Goal: Information Seeking & Learning: Learn about a topic

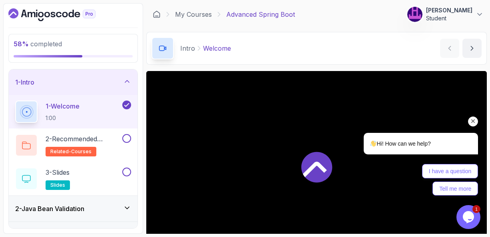
drag, startPoint x: 472, startPoint y: 122, endPoint x: 805, endPoint y: 183, distance: 339.4
click at [472, 122] on icon "Chat attention grabber" at bounding box center [472, 121] width 7 height 7
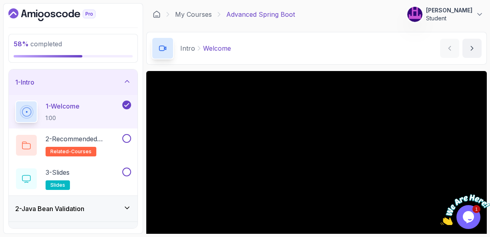
click at [57, 107] on p "1 - Welcome" at bounding box center [63, 106] width 34 height 10
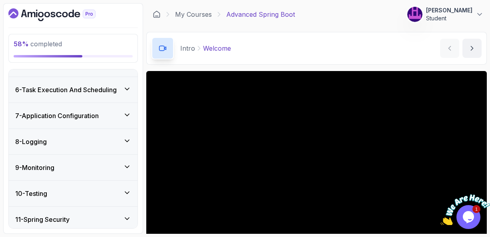
scroll to position [224, 0]
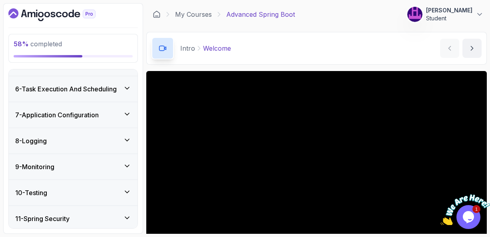
click at [127, 113] on icon at bounding box center [127, 114] width 8 height 8
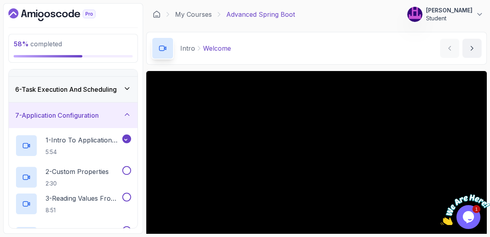
scroll to position [123, 0]
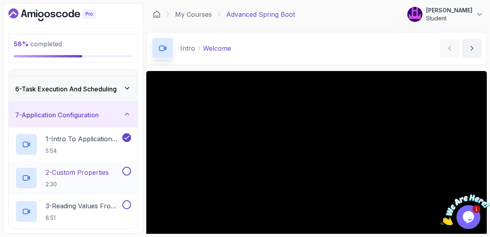
click at [79, 169] on p "2 - Custom Properties" at bounding box center [77, 173] width 63 height 10
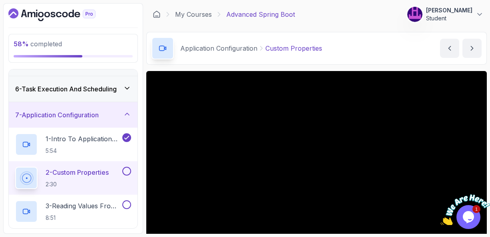
click at [373, 65] on main "My Courses Advanced Spring Boot 165 Points Mahmod Habibi Student 17 - Applicati…" at bounding box center [316, 118] width 340 height 231
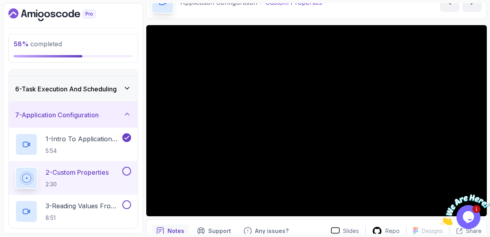
scroll to position [48, 0]
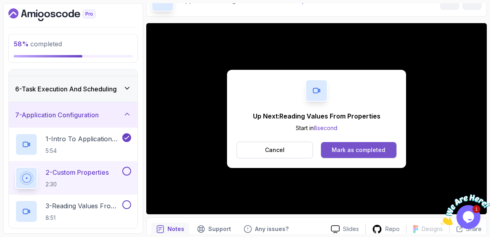
click at [344, 151] on div "Mark as completed" at bounding box center [358, 150] width 54 height 8
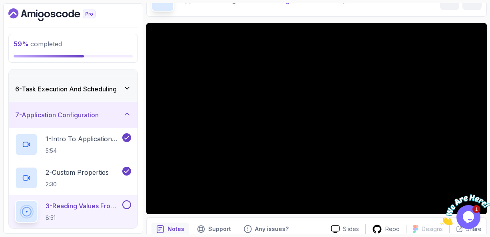
click at [89, 203] on p "3 - Reading Values From Properties" at bounding box center [83, 206] width 75 height 10
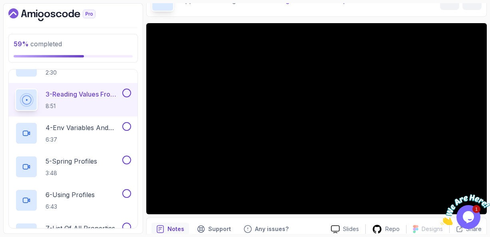
scroll to position [251, 0]
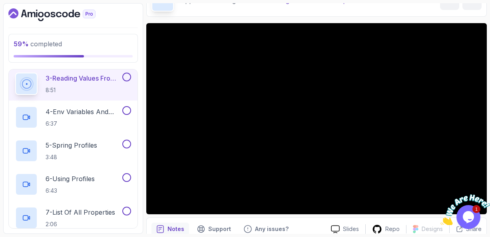
click at [309, 227] on div "Notes Support Any issues?" at bounding box center [237, 229] width 173 height 13
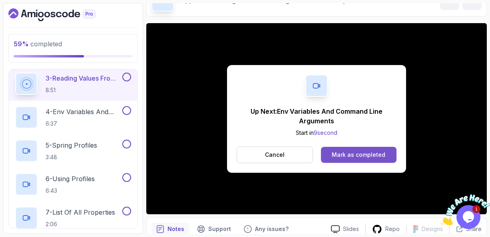
click at [342, 159] on button "Mark as completed" at bounding box center [358, 155] width 75 height 16
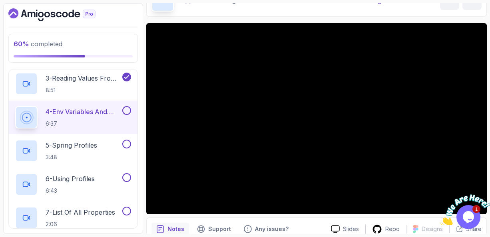
click at [303, 225] on div "Notes Support Any issues?" at bounding box center [237, 229] width 173 height 13
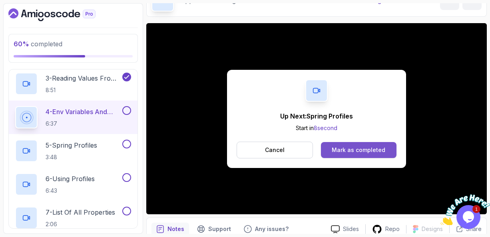
click at [355, 151] on div "Mark as completed" at bounding box center [358, 150] width 54 height 8
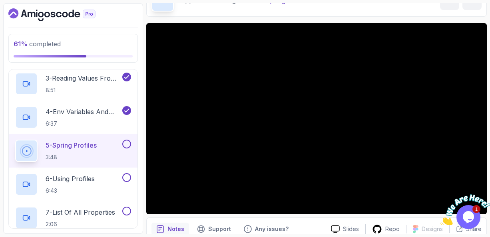
click at [140, 78] on div "61 % completed 1 - Intro 2 - Java Bean Validation 3 - Exception Handling 4 - Sp…" at bounding box center [73, 118] width 140 height 231
click at [305, 226] on div "Notes Support Any issues?" at bounding box center [237, 229] width 173 height 13
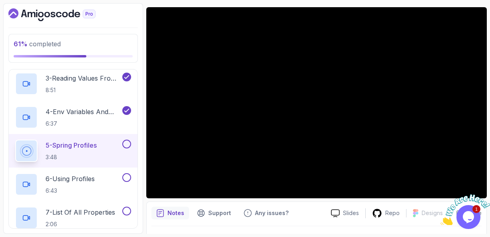
click at [68, 144] on p "5 - Spring Profiles" at bounding box center [71, 146] width 51 height 10
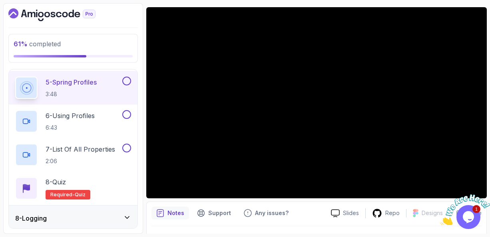
scroll to position [315, 0]
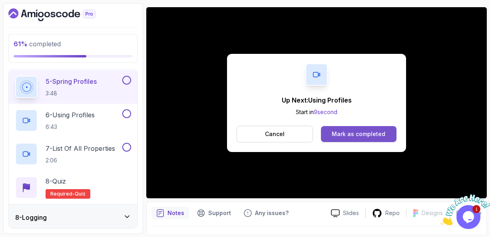
click at [347, 131] on div "Mark as completed" at bounding box center [358, 134] width 54 height 8
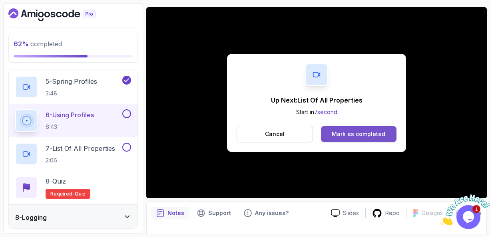
click at [365, 131] on div "Mark as completed" at bounding box center [358, 134] width 54 height 8
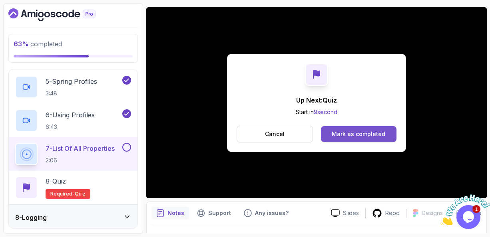
click at [346, 131] on div "Mark as completed" at bounding box center [358, 134] width 54 height 8
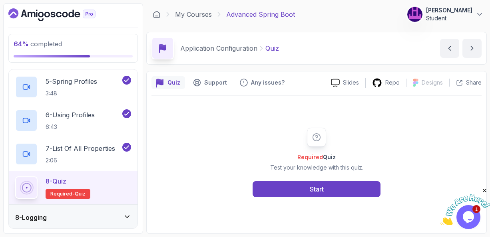
click at [120, 183] on div "8 - Quiz Required- quiz" at bounding box center [73, 187] width 116 height 22
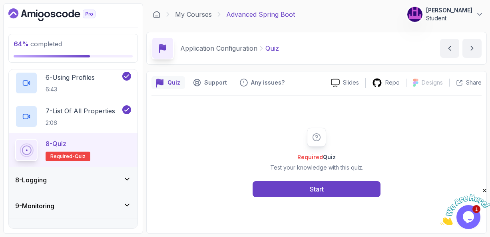
scroll to position [363, 0]
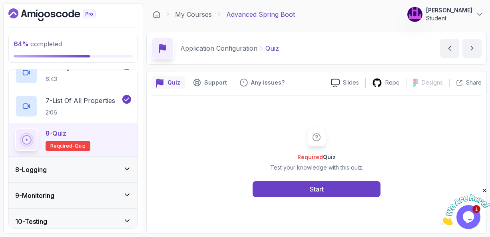
click at [128, 168] on icon at bounding box center [127, 169] width 4 height 2
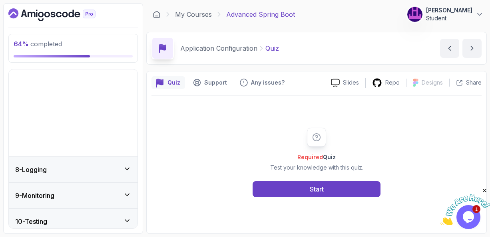
scroll to position [176, 0]
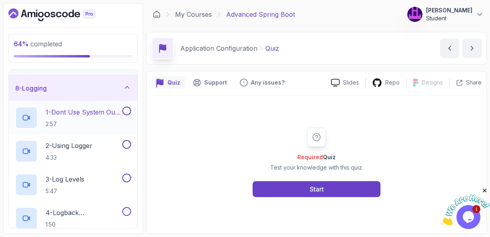
click at [82, 110] on p "1 - Dont Use System Out Println" at bounding box center [83, 112] width 75 height 10
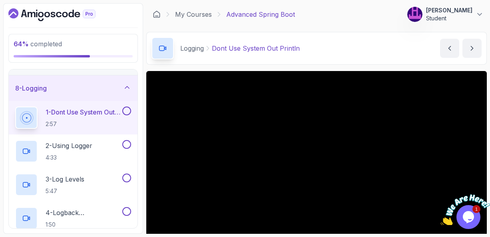
click at [344, 59] on div "Logging Dont Use System Out Println Dont Use System Out Println by nelson" at bounding box center [316, 48] width 340 height 33
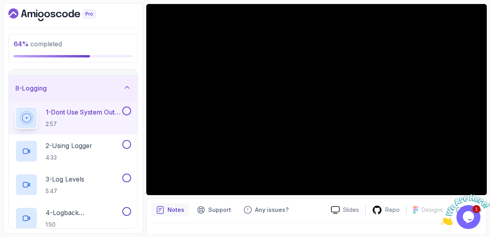
scroll to position [51, 0]
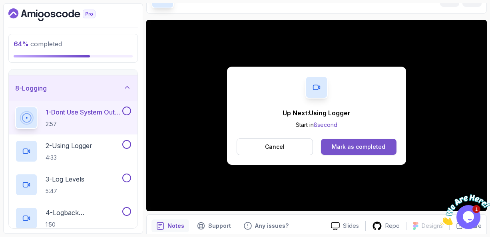
click at [354, 146] on div "Mark as completed" at bounding box center [358, 147] width 54 height 8
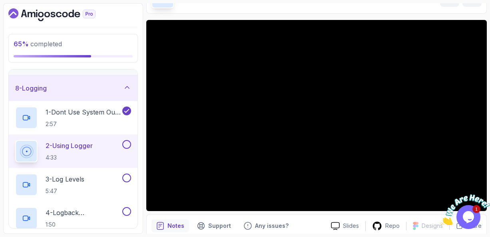
click at [306, 225] on div "Notes Support Any issues?" at bounding box center [237, 226] width 173 height 13
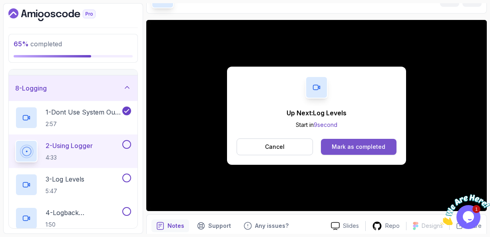
click at [355, 143] on div "Mark as completed" at bounding box center [358, 147] width 54 height 8
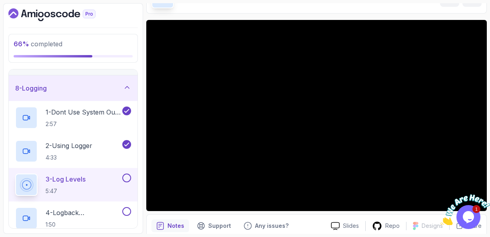
click at [143, 151] on div "66 % completed 1 - Intro 2 - Java Bean Validation 3 - Exception Handling 4 - Sp…" at bounding box center [73, 118] width 140 height 231
click at [99, 176] on div "3 - Log Levels 5:47" at bounding box center [67, 185] width 105 height 22
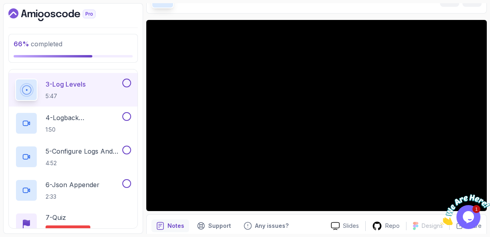
scroll to position [272, 0]
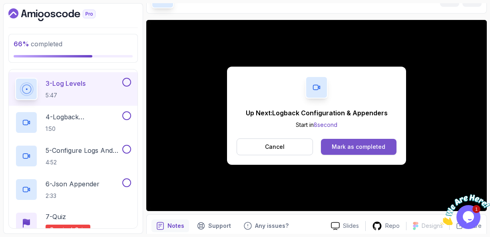
click at [363, 147] on div "Mark as completed" at bounding box center [358, 147] width 54 height 8
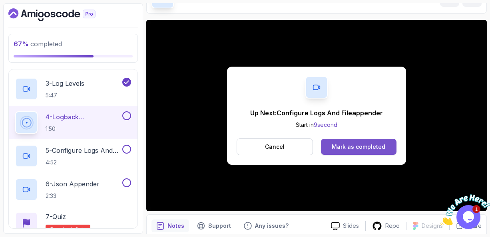
click at [352, 145] on div "Mark as completed" at bounding box center [358, 147] width 54 height 8
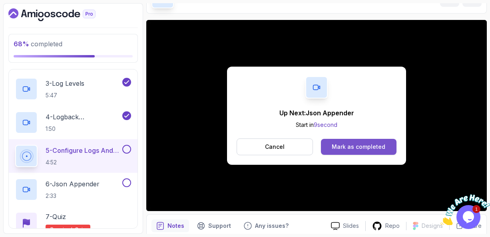
click at [350, 152] on button "Mark as completed" at bounding box center [358, 147] width 75 height 16
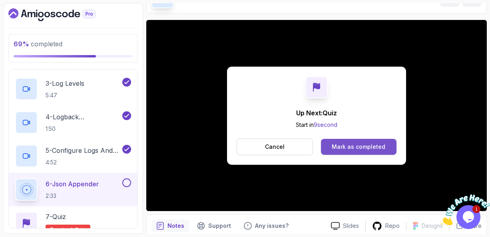
click at [351, 144] on div "Mark as completed" at bounding box center [358, 147] width 54 height 8
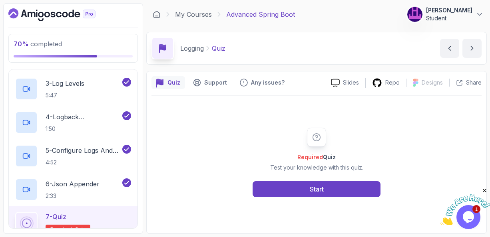
click at [107, 210] on div "7 - Quiz Required- quiz" at bounding box center [73, 223] width 129 height 34
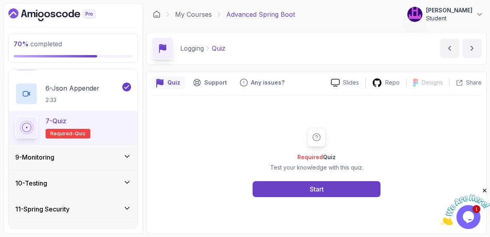
scroll to position [383, 0]
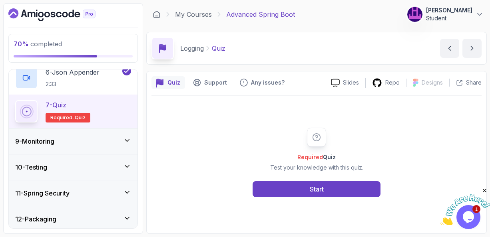
click at [128, 140] on icon at bounding box center [127, 141] width 4 height 2
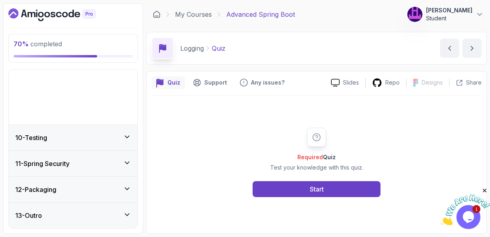
scroll to position [176, 0]
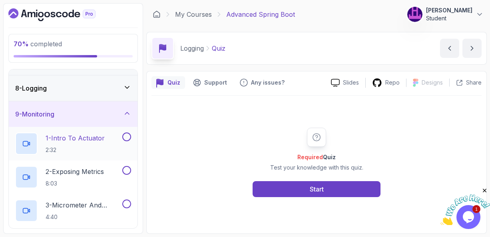
click at [80, 135] on p "1 - Intro To Actuator" at bounding box center [75, 138] width 59 height 10
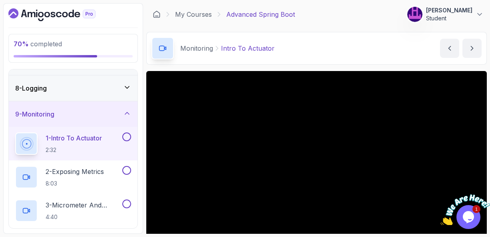
click at [363, 58] on div "Monitoring Intro To Actuator Intro To Actuator by nelson" at bounding box center [316, 48] width 340 height 33
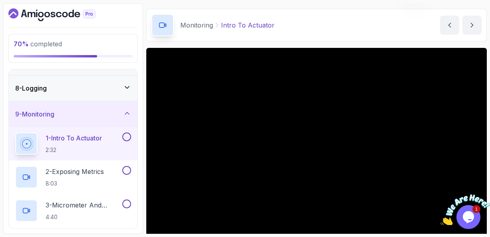
scroll to position [48, 0]
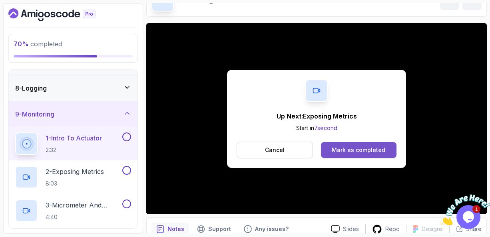
click at [353, 149] on div "Mark as completed" at bounding box center [358, 150] width 54 height 8
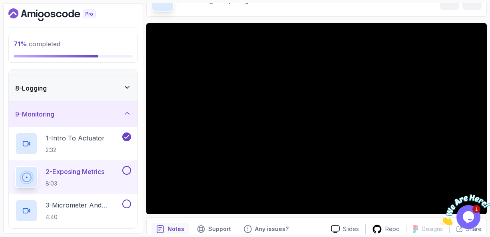
click at [85, 171] on p "2 - Exposing Metrics" at bounding box center [75, 172] width 59 height 10
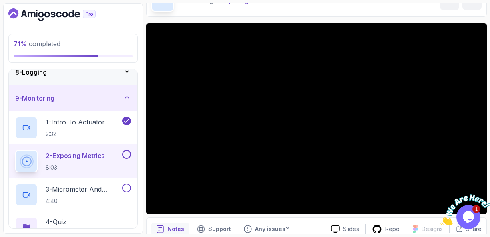
scroll to position [208, 0]
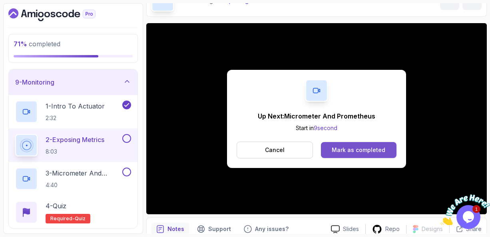
click at [342, 151] on div "Mark as completed" at bounding box center [358, 150] width 54 height 8
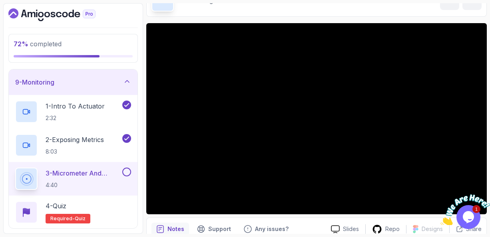
click at [84, 171] on p "3 - Micrometer And Prometheus" at bounding box center [83, 173] width 75 height 10
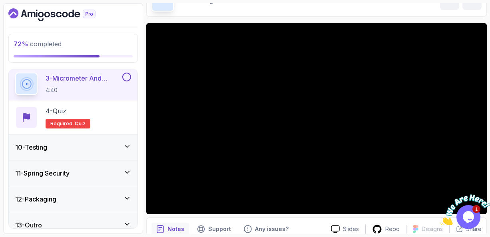
scroll to position [303, 0]
click at [127, 146] on icon at bounding box center [127, 146] width 8 height 8
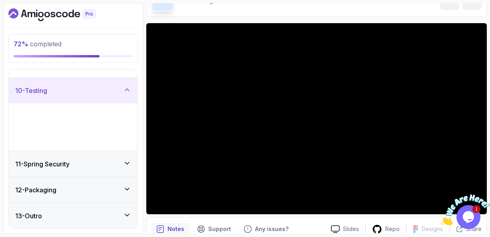
scroll to position [176, 0]
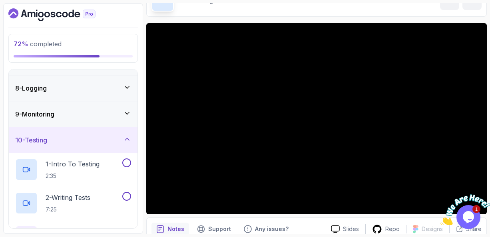
click at [129, 110] on icon at bounding box center [127, 113] width 8 height 8
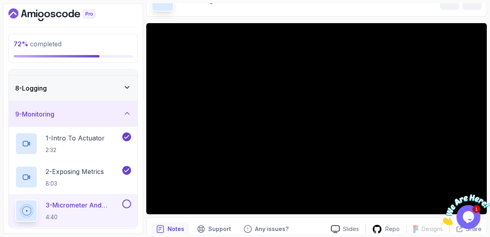
click at [74, 204] on p "3 - Micrometer And Prometheus" at bounding box center [83, 205] width 75 height 10
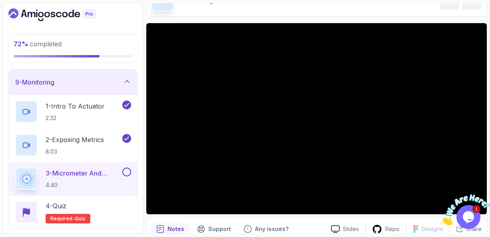
scroll to position [224, 0]
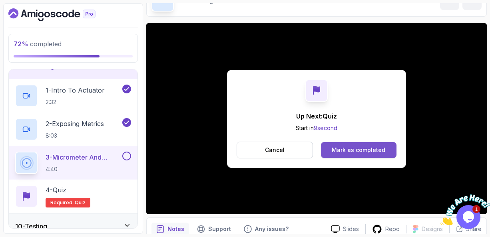
click at [350, 148] on div "Mark as completed" at bounding box center [358, 150] width 54 height 8
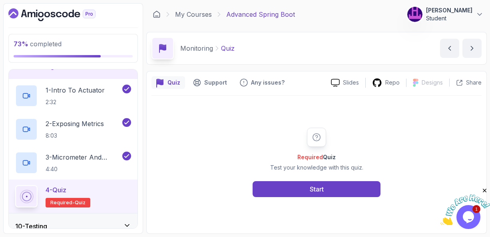
click at [114, 180] on div "4 - Quiz Required- quiz" at bounding box center [73, 197] width 129 height 34
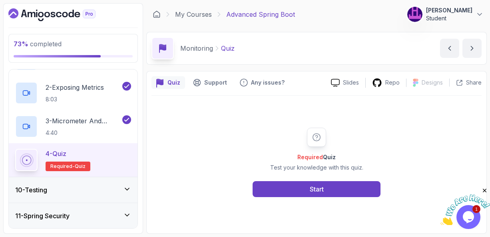
scroll to position [272, 0]
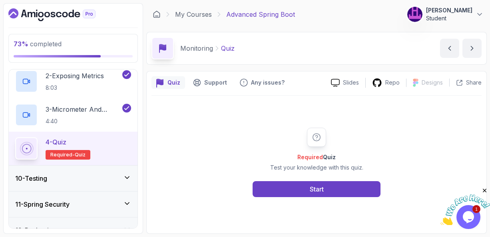
click at [130, 174] on icon at bounding box center [127, 178] width 8 height 8
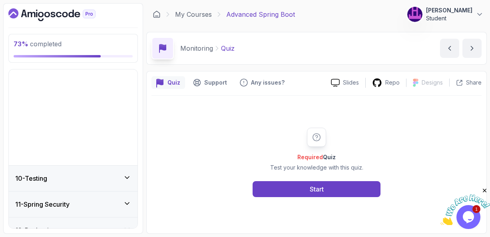
scroll to position [176, 0]
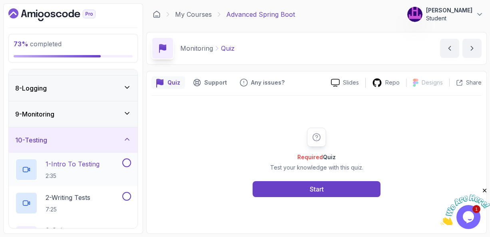
click at [79, 163] on p "1 - Intro To Testing" at bounding box center [73, 164] width 54 height 10
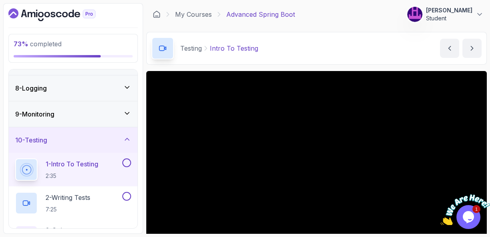
click at [395, 56] on div "Testing Intro To Testing Intro To Testing by nelson" at bounding box center [316, 48] width 340 height 33
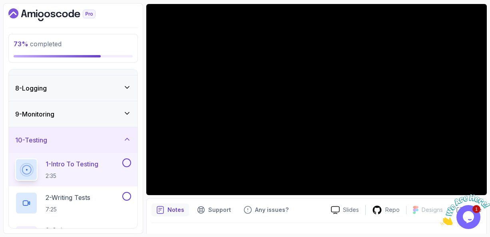
scroll to position [51, 0]
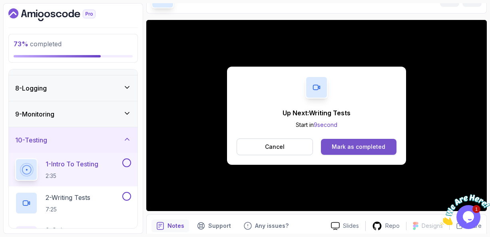
click at [354, 150] on div "Mark as completed" at bounding box center [358, 147] width 54 height 8
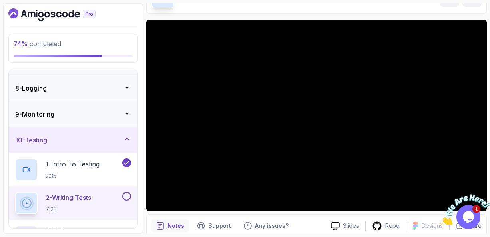
click at [91, 196] on p "2 - Writing Tests" at bounding box center [69, 198] width 46 height 10
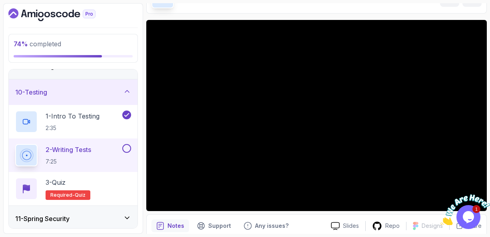
scroll to position [240, 0]
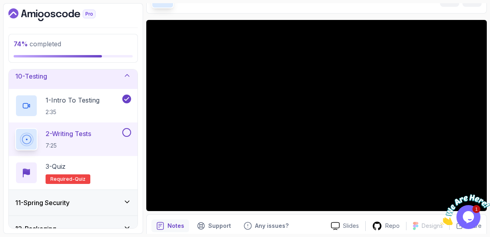
click at [309, 220] on div "Notes Support Any issues?" at bounding box center [237, 226] width 173 height 13
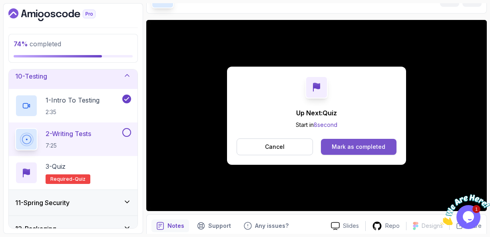
click at [355, 146] on div "Mark as completed" at bounding box center [358, 147] width 54 height 8
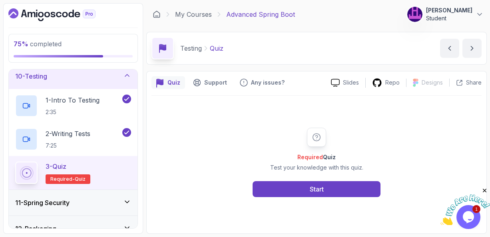
click at [110, 170] on div "3 - Quiz Required- quiz" at bounding box center [73, 173] width 116 height 22
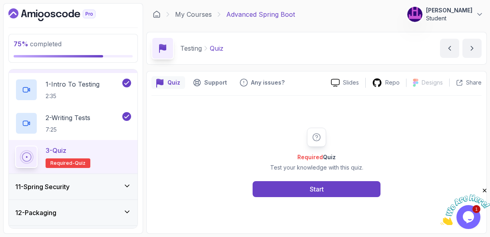
scroll to position [272, 0]
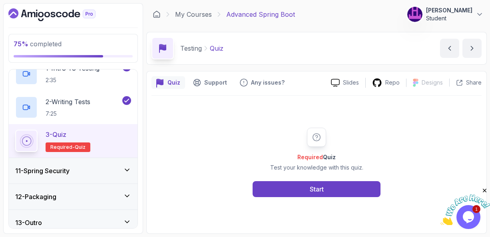
click at [129, 169] on icon at bounding box center [127, 170] width 4 height 2
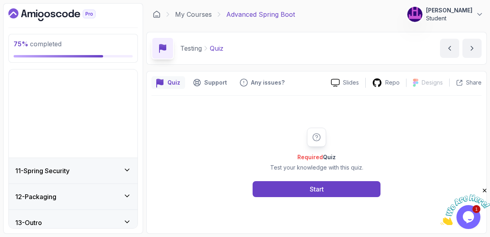
scroll to position [176, 0]
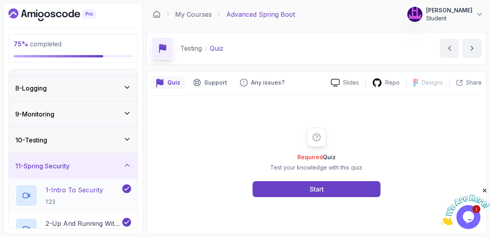
click at [81, 190] on p "1 - Intro To Security" at bounding box center [74, 190] width 57 height 10
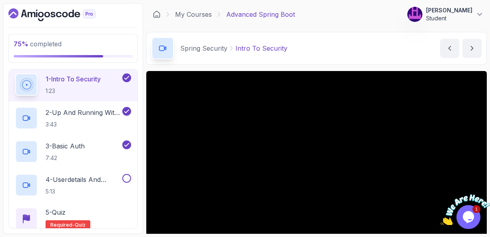
scroll to position [287, 0]
click at [365, 56] on div "Spring Security Intro To Security Intro To Security by nelson" at bounding box center [316, 48] width 340 height 33
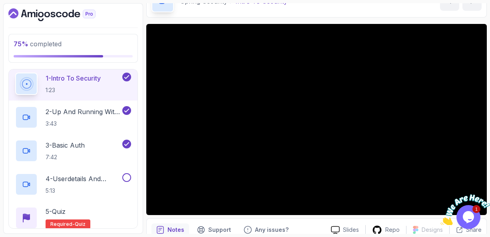
scroll to position [48, 0]
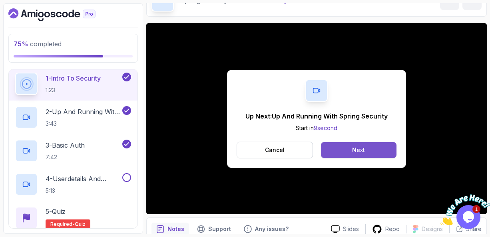
click at [360, 148] on div "Next" at bounding box center [358, 150] width 13 height 8
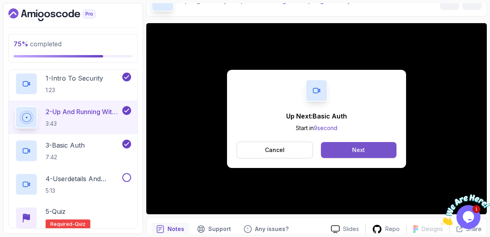
click at [362, 146] on div "Next" at bounding box center [358, 150] width 13 height 8
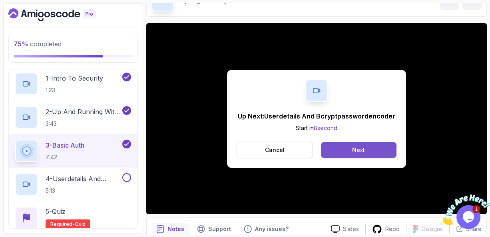
click at [358, 150] on div "Next" at bounding box center [358, 150] width 13 height 8
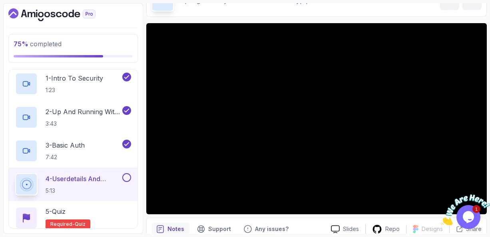
click at [83, 178] on p "4 - Userdetails And Bcryptpasswordencoder" at bounding box center [83, 179] width 75 height 10
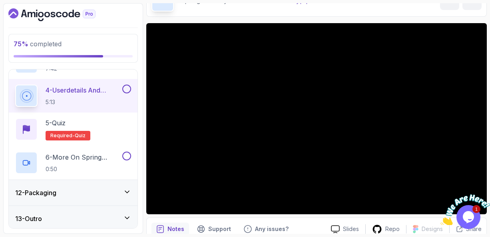
scroll to position [377, 0]
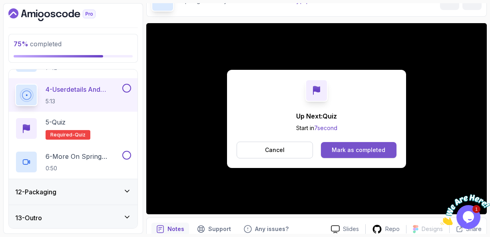
click at [355, 147] on div "Mark as completed" at bounding box center [358, 150] width 54 height 8
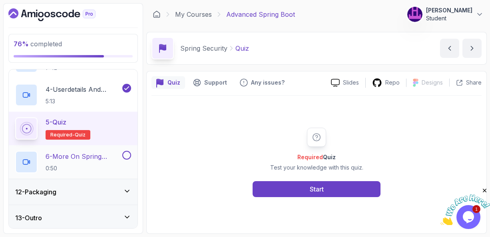
click at [79, 158] on p "6 - More On Spring Security Later" at bounding box center [83, 157] width 75 height 10
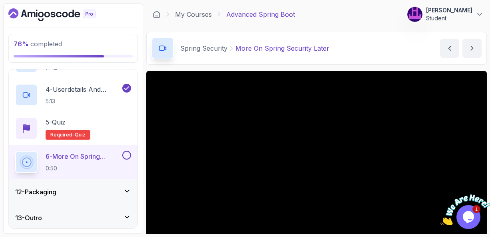
click at [392, 61] on div "Spring Security More On Spring Security Later More On Spring Security Later by …" at bounding box center [316, 48] width 340 height 33
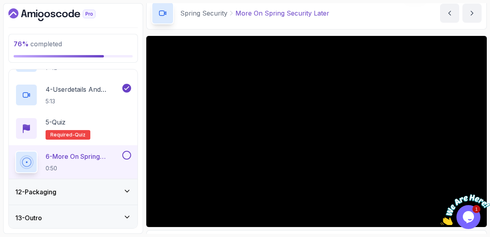
scroll to position [51, 0]
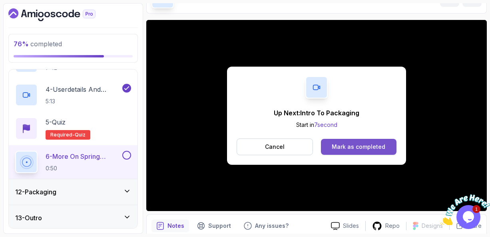
click at [351, 146] on div "Mark as completed" at bounding box center [358, 147] width 54 height 8
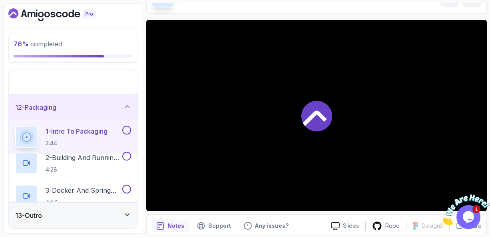
scroll to position [176, 0]
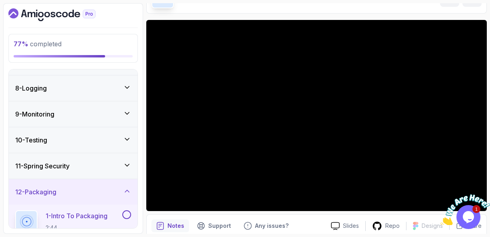
click at [86, 218] on p "1 - Intro To Packaging" at bounding box center [77, 216] width 62 height 10
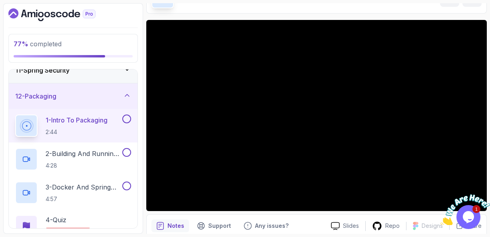
scroll to position [287, 0]
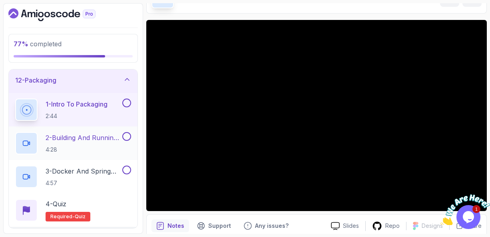
click at [87, 136] on p "2 - Building And Running Jar" at bounding box center [83, 138] width 75 height 10
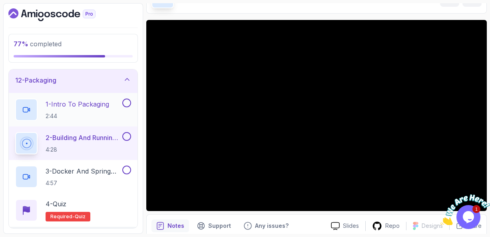
click at [126, 102] on button at bounding box center [126, 103] width 9 height 9
click at [127, 76] on icon at bounding box center [127, 79] width 8 height 8
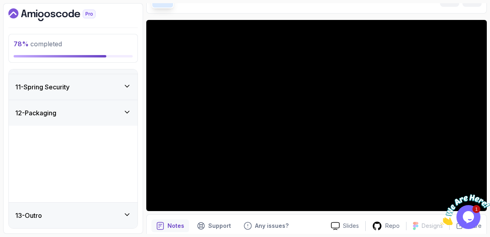
scroll to position [176, 0]
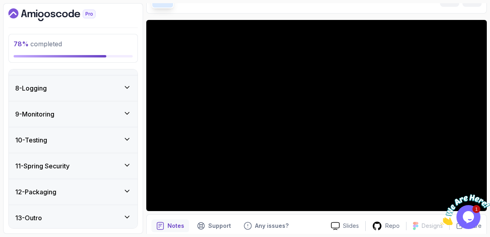
click at [128, 216] on icon at bounding box center [127, 217] width 4 height 2
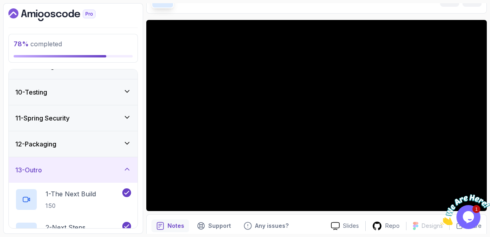
scroll to position [208, 0]
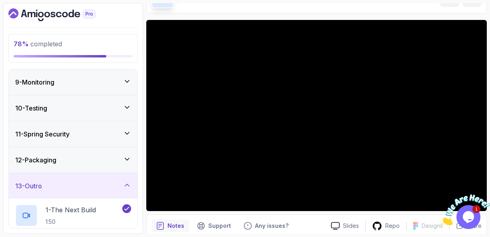
click at [128, 186] on icon at bounding box center [127, 185] width 8 height 8
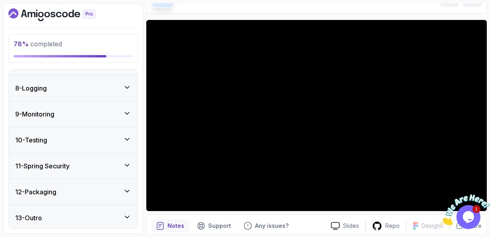
scroll to position [176, 0]
click at [128, 190] on icon at bounding box center [127, 191] width 4 height 2
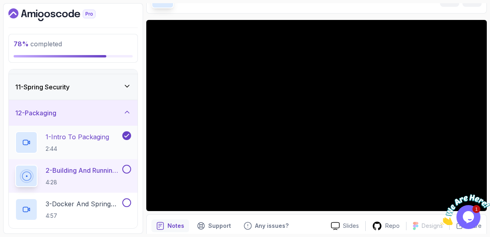
scroll to position [256, 0]
click at [77, 167] on p "2 - Building And Running Jar" at bounding box center [83, 170] width 75 height 10
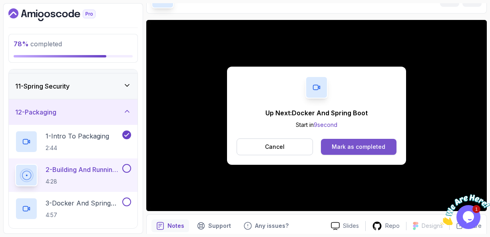
click at [363, 144] on div "Mark as completed" at bounding box center [358, 147] width 54 height 8
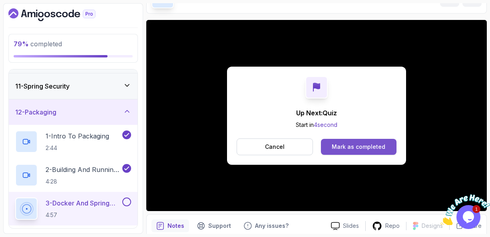
click at [351, 143] on div "Mark as completed" at bounding box center [358, 147] width 54 height 8
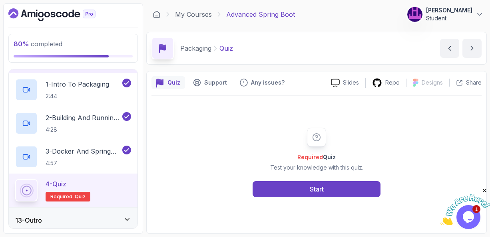
scroll to position [310, 0]
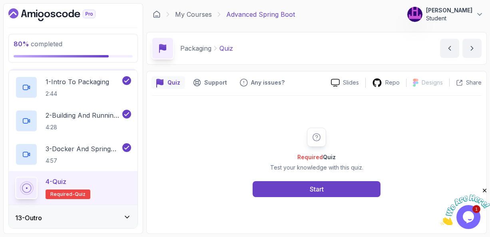
click at [125, 216] on icon at bounding box center [127, 217] width 8 height 8
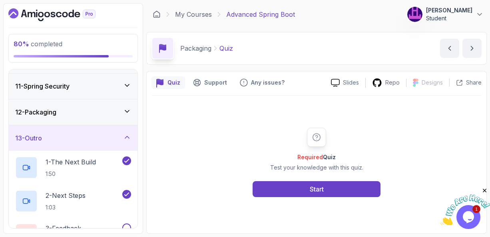
scroll to position [272, 0]
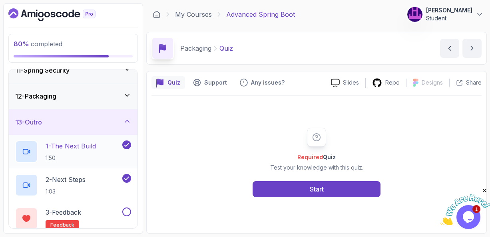
click at [80, 148] on p "1 - The Next Build" at bounding box center [71, 146] width 50 height 10
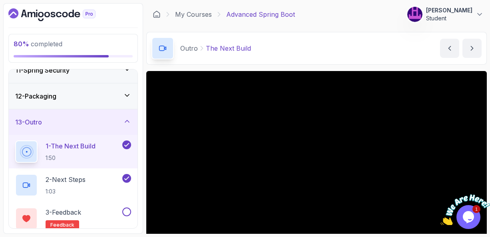
click at [319, 67] on main "My Courses Advanced Spring Boot 165 Points Mahmod Habibi Student 23 - Outro 80 …" at bounding box center [316, 118] width 340 height 231
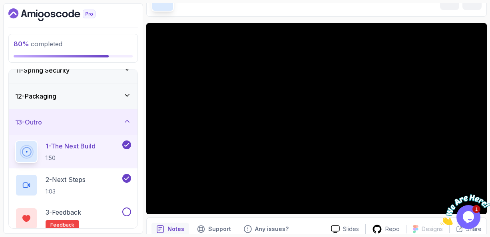
scroll to position [64, 0]
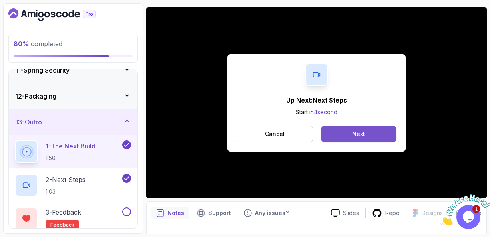
click at [366, 132] on button "Next" at bounding box center [358, 134] width 75 height 16
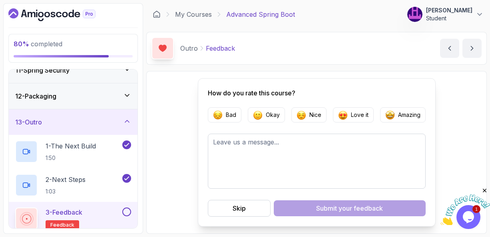
click at [127, 92] on icon at bounding box center [127, 95] width 8 height 8
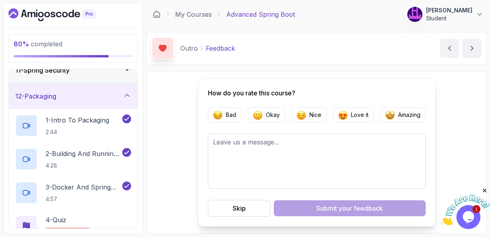
click at [127, 92] on icon at bounding box center [127, 95] width 8 height 8
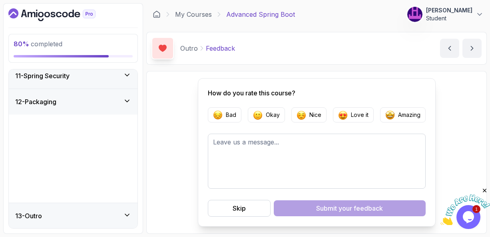
scroll to position [176, 0]
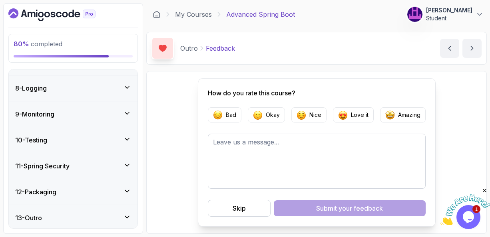
click at [99, 84] on div "8 - Logging" at bounding box center [73, 88] width 116 height 10
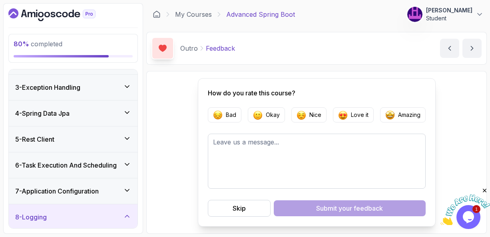
scroll to position [32, 0]
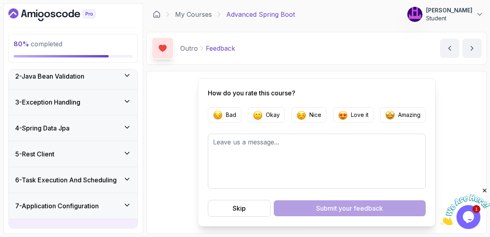
click at [129, 127] on icon at bounding box center [127, 127] width 8 height 8
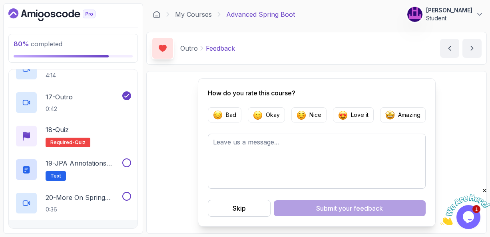
scroll to position [639, 0]
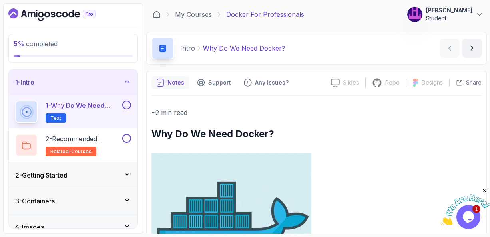
click at [127, 174] on icon at bounding box center [127, 174] width 8 height 8
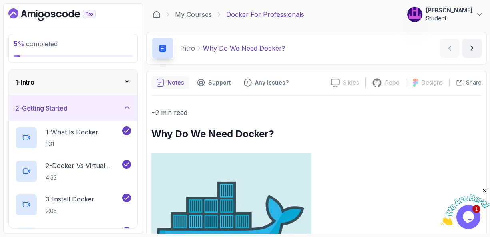
click at [99, 110] on div "2 - Getting Started" at bounding box center [73, 108] width 116 height 10
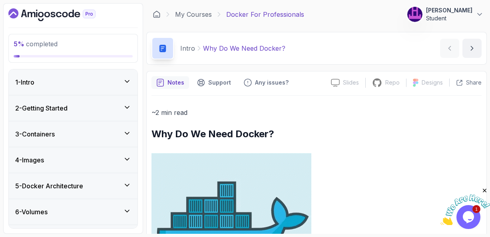
click at [99, 110] on div "2 - Getting Started" at bounding box center [73, 108] width 116 height 10
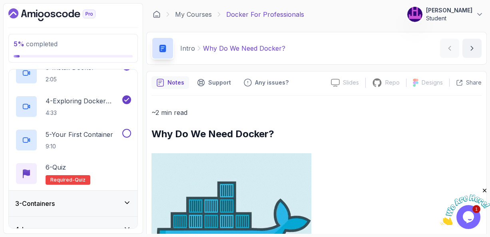
scroll to position [144, 0]
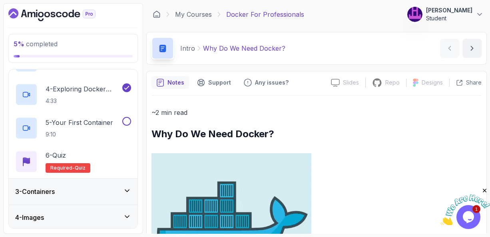
click at [127, 187] on icon at bounding box center [127, 191] width 8 height 8
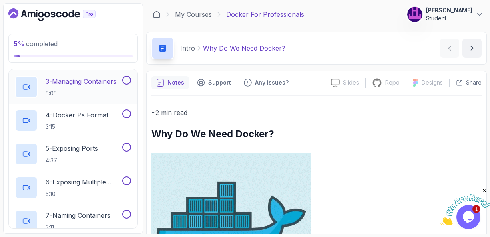
click at [77, 77] on p "3 - Managing Containers" at bounding box center [81, 82] width 71 height 10
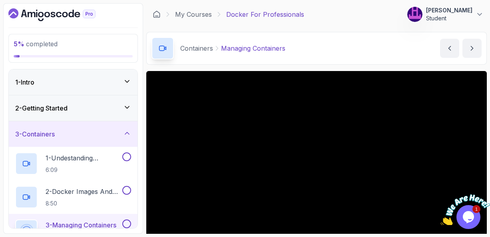
click at [127, 107] on icon at bounding box center [127, 108] width 4 height 2
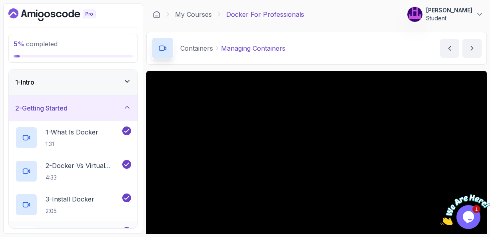
click at [101, 224] on div "4 - Exploring Docker Desktop 4:33" at bounding box center [73, 239] width 129 height 34
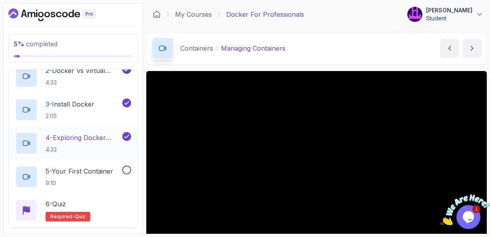
scroll to position [96, 0]
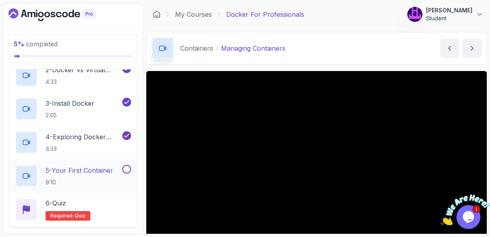
click at [91, 170] on p "5 - Your First Container" at bounding box center [79, 171] width 67 height 10
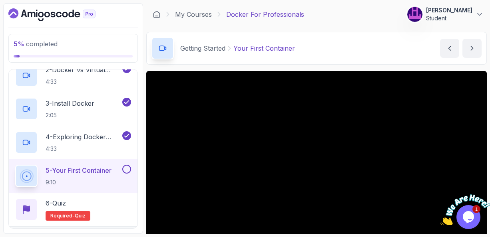
click at [332, 63] on div "Getting Started Your First Container Your First Container by nelson" at bounding box center [316, 48] width 340 height 33
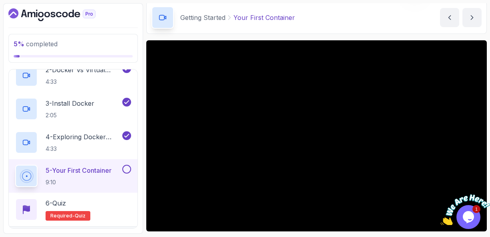
scroll to position [32, 0]
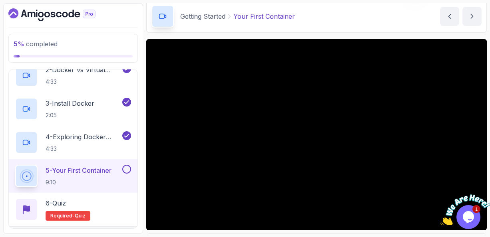
click at [340, 28] on div "Getting Started Your First Container Your First Container by nelson" at bounding box center [316, 16] width 340 height 33
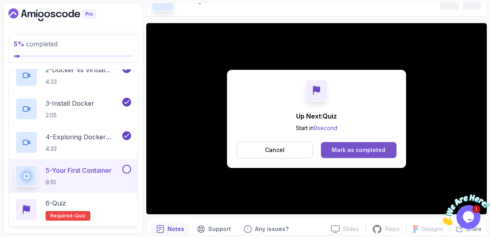
click at [352, 148] on div "Mark as completed" at bounding box center [358, 150] width 54 height 8
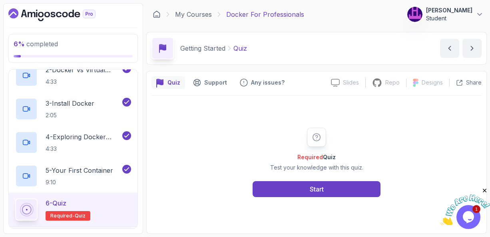
click at [111, 202] on div "6 - Quiz Required- quiz" at bounding box center [73, 209] width 116 height 22
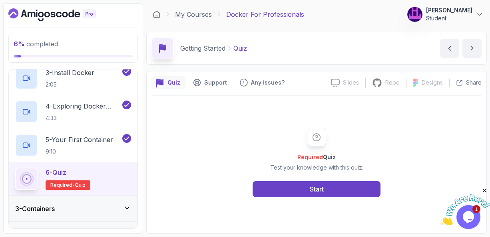
scroll to position [128, 0]
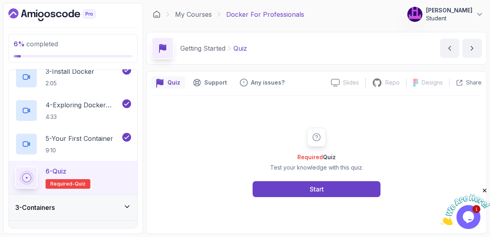
click at [127, 205] on icon at bounding box center [127, 207] width 8 height 8
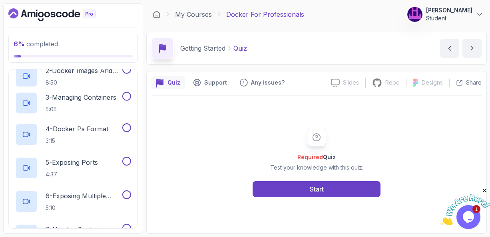
scroll to position [57, 0]
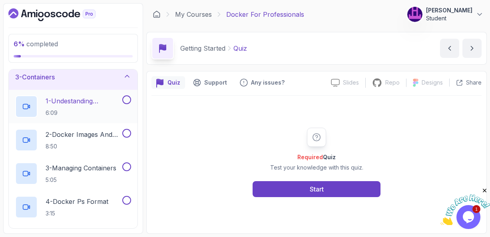
click at [85, 102] on p "1 - Undestanding Containers" at bounding box center [83, 101] width 75 height 10
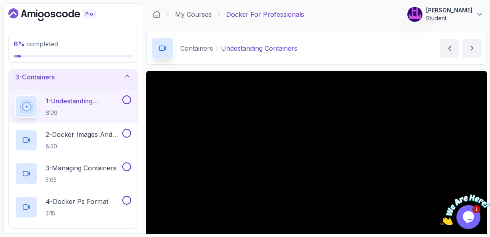
click at [398, 64] on div "Containers Undestanding Containers Undestanding Containers by nelson" at bounding box center [316, 48] width 340 height 33
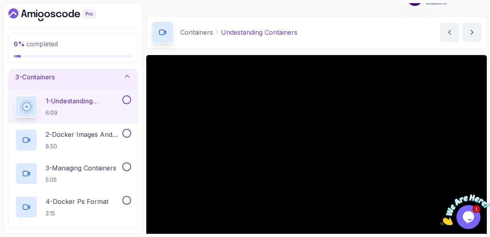
scroll to position [32, 0]
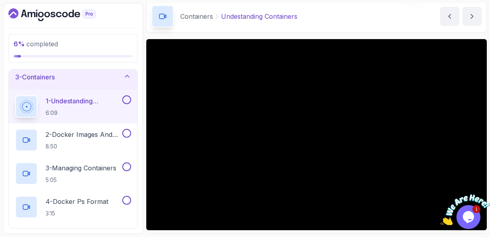
click at [83, 99] on p "1 - Undestanding Containers" at bounding box center [83, 101] width 75 height 10
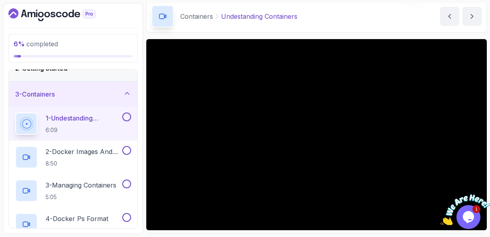
scroll to position [56, 0]
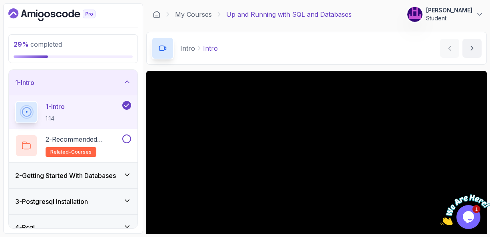
click at [129, 174] on icon at bounding box center [127, 175] width 4 height 2
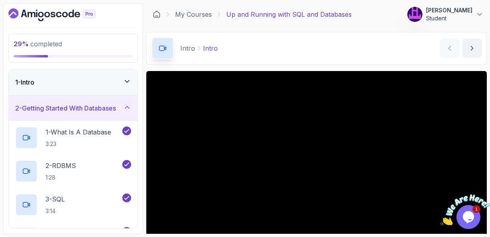
click at [70, 107] on h3 "2 - Getting Started With Databases" at bounding box center [65, 108] width 101 height 10
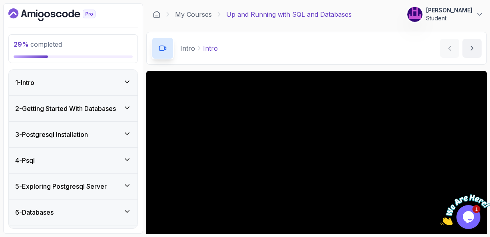
click at [70, 107] on h3 "2 - Getting Started With Databases" at bounding box center [65, 109] width 101 height 10
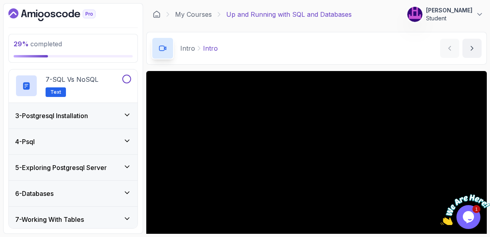
scroll to position [256, 0]
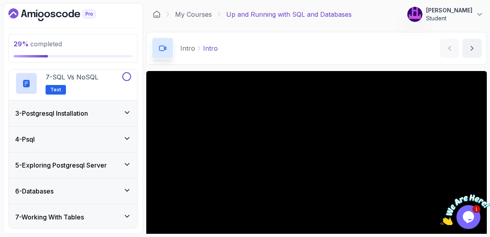
click at [127, 111] on icon at bounding box center [127, 113] width 8 height 8
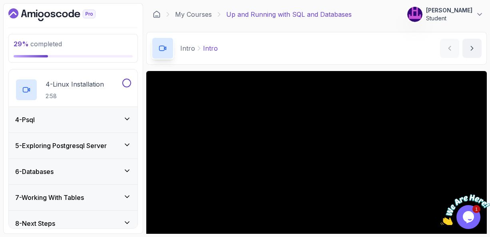
scroll to position [181, 0]
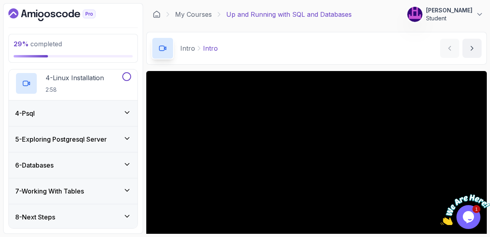
click at [129, 112] on icon at bounding box center [127, 113] width 8 height 8
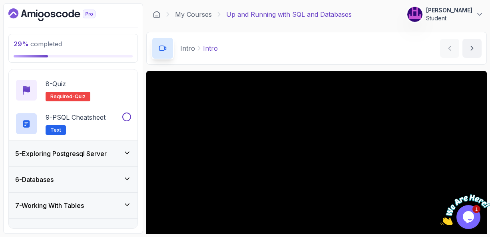
scroll to position [348, 0]
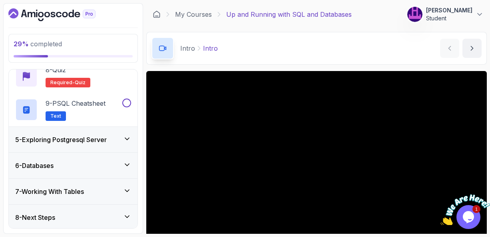
click at [125, 139] on icon at bounding box center [127, 139] width 8 height 8
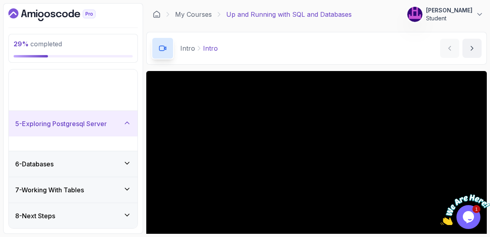
scroll to position [47, 0]
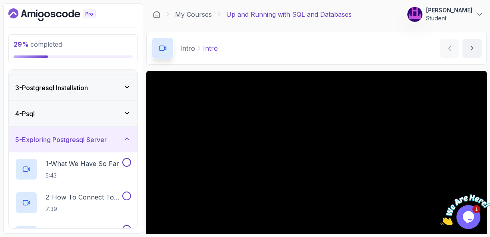
click at [352, 67] on main "My Courses Up and Running with SQL and Databases 176 Points [PERSON_NAME] Stude…" at bounding box center [316, 118] width 340 height 231
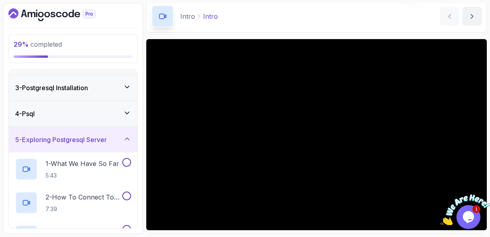
scroll to position [48, 0]
